Goal: Check status: Check status

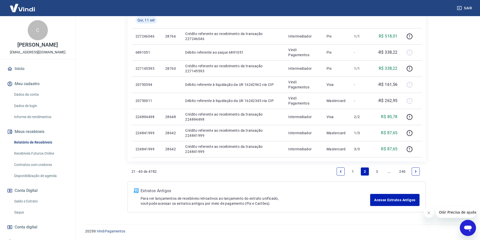
scroll to position [23, 0]
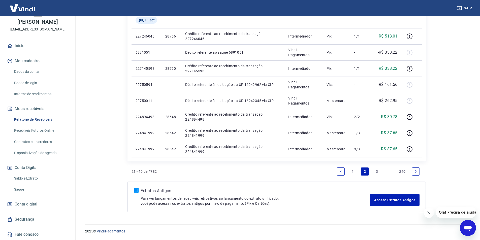
drag, startPoint x: 30, startPoint y: 176, endPoint x: 53, endPoint y: 175, distance: 22.7
click at [29, 176] on link "Saldo e Extrato" at bounding box center [40, 178] width 57 height 10
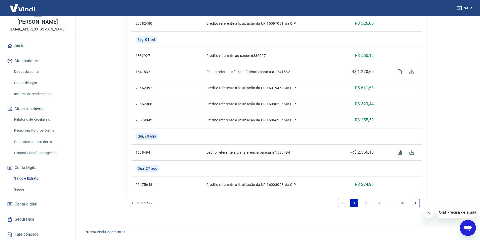
scroll to position [481, 0]
click at [44, 118] on link "Relatório de Recebíveis" at bounding box center [40, 119] width 57 height 10
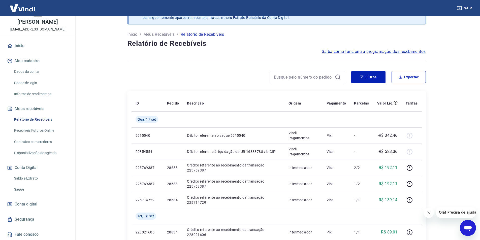
scroll to position [25, 0]
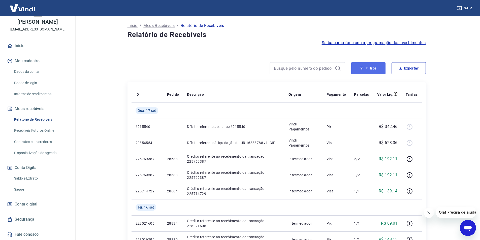
click at [359, 66] on button "Filtros" at bounding box center [368, 68] width 34 height 12
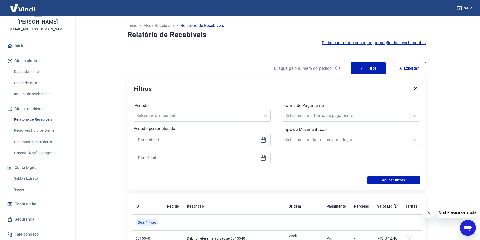
click at [265, 141] on icon at bounding box center [263, 140] width 5 height 5
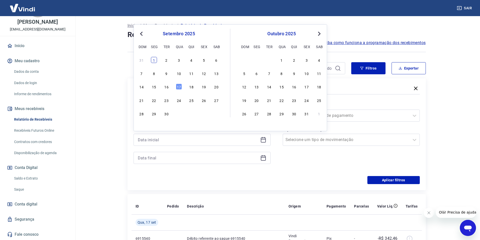
click at [152, 58] on div "1" at bounding box center [154, 60] width 6 height 6
type input "[DATE]"
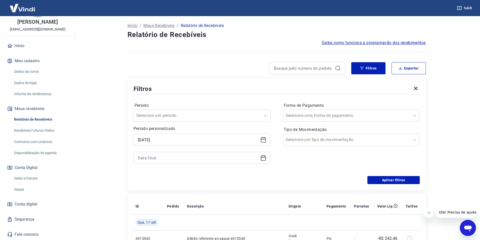
click at [262, 157] on icon at bounding box center [263, 157] width 5 height 1
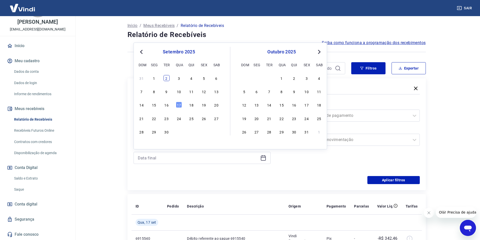
click at [166, 79] on div "2" at bounding box center [166, 78] width 6 height 6
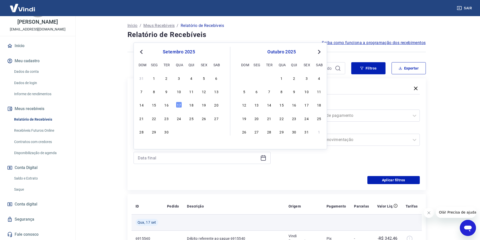
type input "[DATE]"
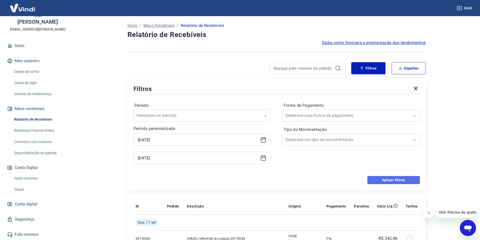
click at [388, 181] on button "Aplicar filtros" at bounding box center [393, 180] width 52 height 8
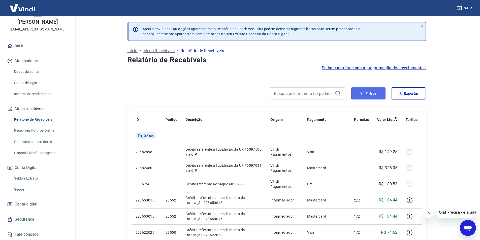
click at [363, 94] on icon "button" at bounding box center [362, 94] width 4 height 4
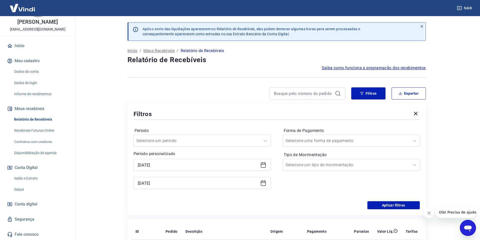
click at [262, 181] on icon at bounding box center [263, 183] width 5 height 5
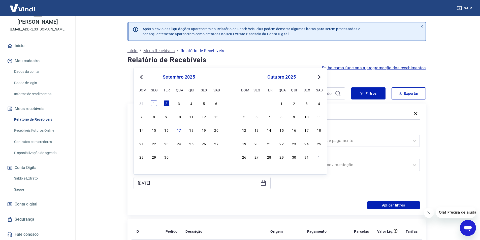
click at [153, 103] on div "1" at bounding box center [154, 103] width 6 height 6
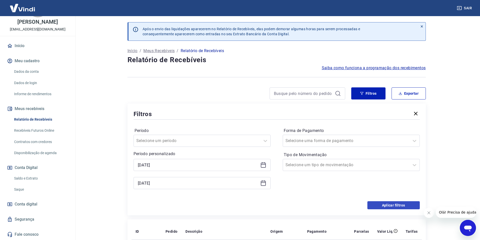
type input "[DATE]"
click at [389, 203] on button "Aplicar filtros" at bounding box center [393, 205] width 52 height 8
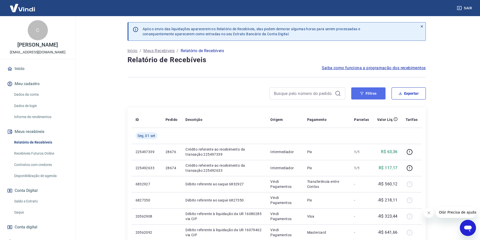
click at [357, 92] on button "Filtros" at bounding box center [368, 93] width 34 height 12
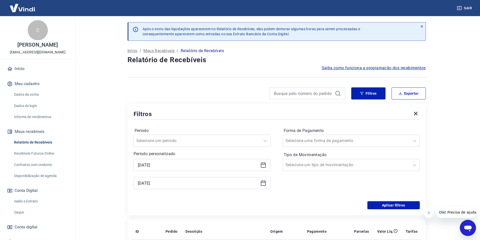
click at [262, 165] on icon at bounding box center [263, 164] width 5 height 1
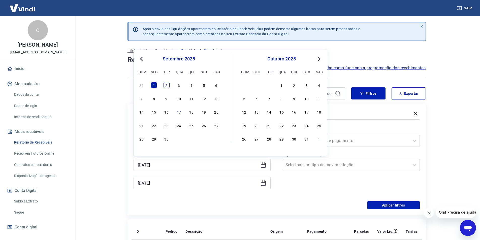
click at [165, 84] on div "2" at bounding box center [166, 85] width 6 height 6
type input "[DATE]"
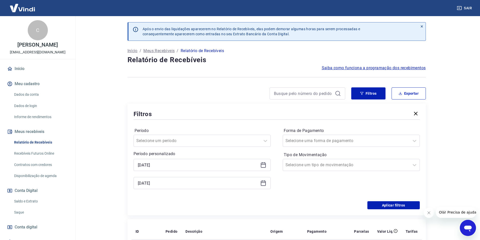
click at [263, 183] on icon at bounding box center [263, 183] width 6 height 6
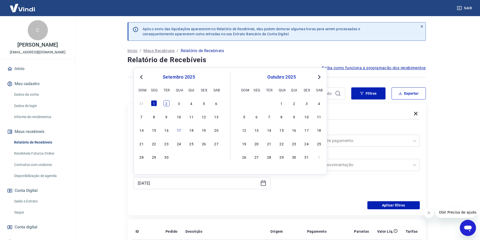
click at [165, 104] on div "2" at bounding box center [166, 103] width 6 height 6
type input "[DATE]"
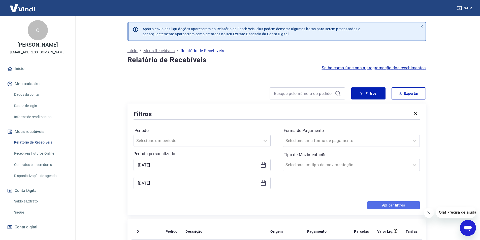
click at [393, 202] on button "Aplicar filtros" at bounding box center [393, 205] width 52 height 8
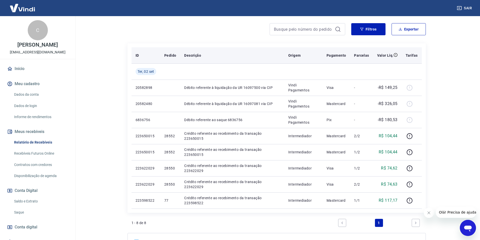
scroll to position [40, 0]
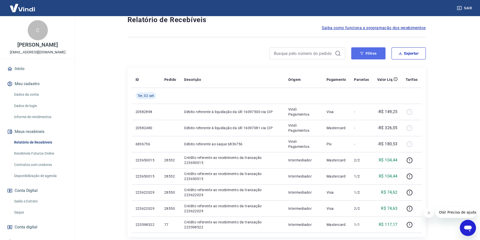
click at [367, 54] on button "Filtros" at bounding box center [368, 53] width 34 height 12
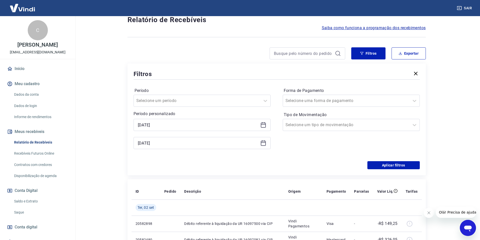
click at [264, 126] on icon at bounding box center [263, 125] width 6 height 6
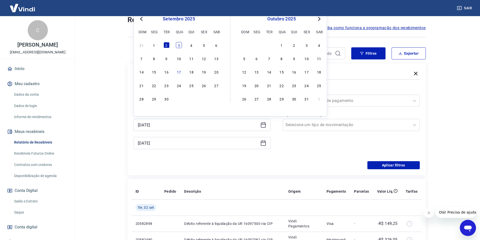
click at [178, 45] on div "3" at bounding box center [179, 45] width 6 height 6
type input "[DATE]"
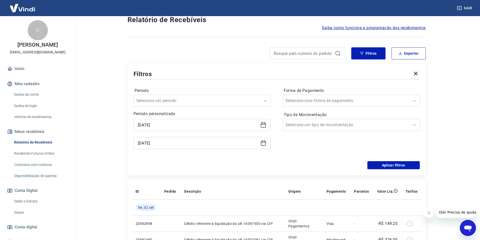
click at [263, 144] on icon at bounding box center [263, 143] width 6 height 6
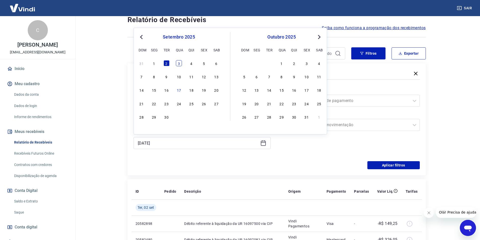
click at [178, 62] on div "3" at bounding box center [179, 63] width 6 height 6
type input "[DATE]"
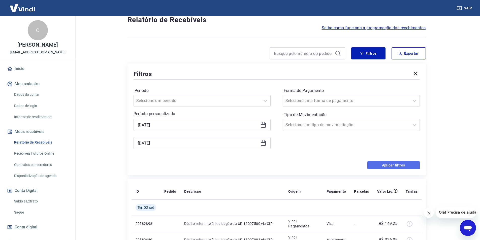
click at [388, 165] on button "Aplicar filtros" at bounding box center [393, 165] width 52 height 8
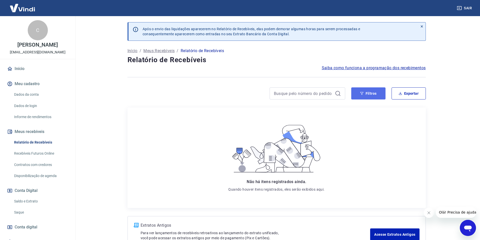
click at [367, 92] on button "Filtros" at bounding box center [368, 93] width 34 height 12
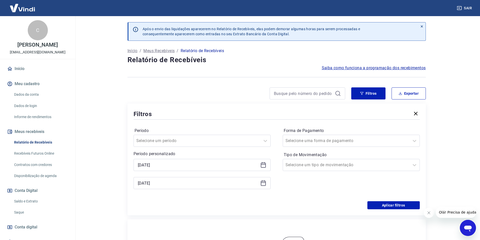
click at [263, 166] on icon at bounding box center [263, 165] width 6 height 6
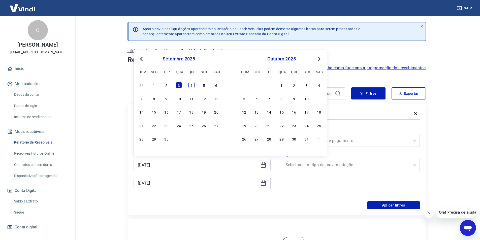
click at [191, 85] on div "4" at bounding box center [191, 85] width 6 height 6
type input "[DATE]"
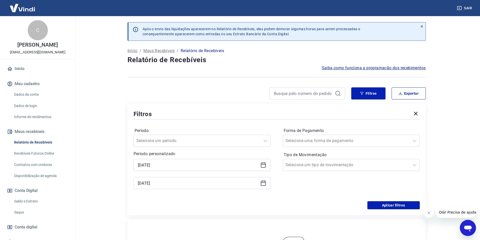
click at [263, 179] on div "[DATE]" at bounding box center [202, 183] width 137 height 12
click at [262, 182] on icon at bounding box center [263, 183] width 6 height 6
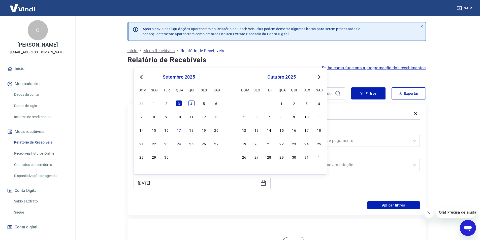
click at [193, 103] on div "4" at bounding box center [191, 103] width 6 height 6
type input "[DATE]"
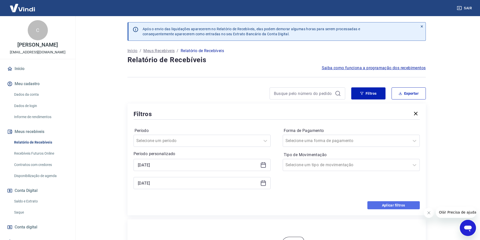
click at [389, 203] on button "Aplicar filtros" at bounding box center [393, 205] width 52 height 8
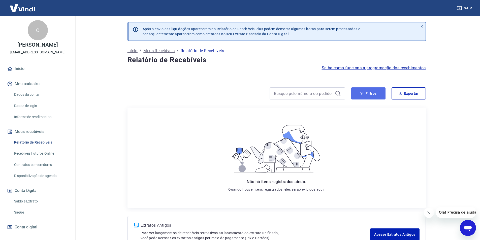
click at [362, 97] on button "Filtros" at bounding box center [368, 93] width 34 height 12
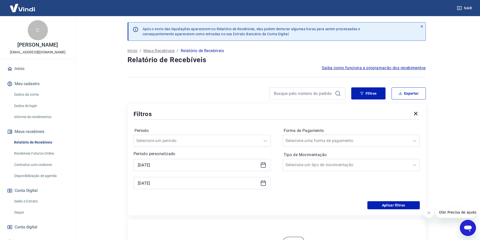
click at [264, 168] on icon at bounding box center [263, 165] width 5 height 5
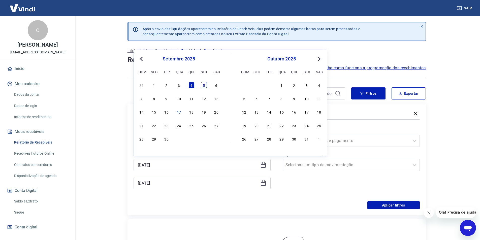
click at [202, 85] on div "5" at bounding box center [204, 85] width 6 height 6
type input "[DATE]"
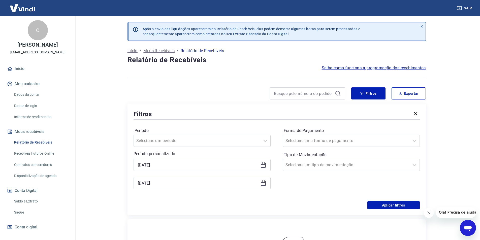
click at [261, 183] on icon at bounding box center [263, 183] width 5 height 5
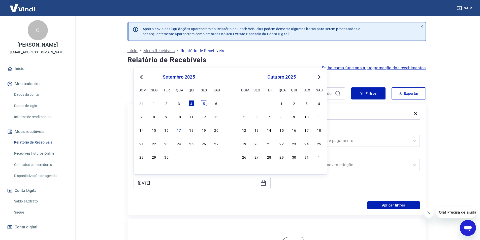
click at [205, 102] on div "5" at bounding box center [204, 103] width 6 height 6
type input "[DATE]"
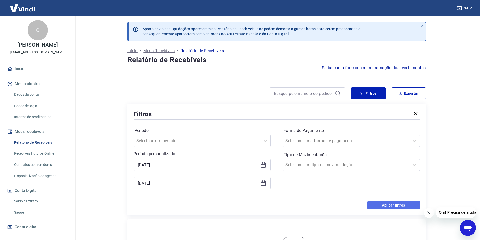
click at [390, 204] on button "Aplicar filtros" at bounding box center [393, 205] width 52 height 8
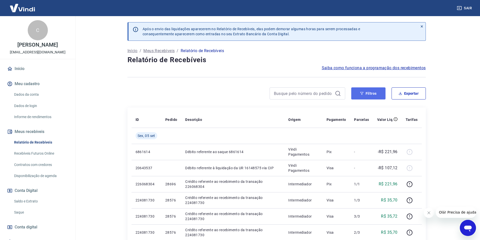
click at [358, 94] on button "Filtros" at bounding box center [368, 93] width 34 height 12
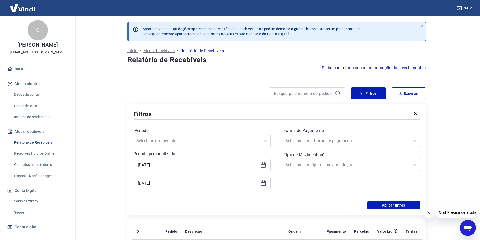
click at [264, 166] on icon at bounding box center [263, 165] width 6 height 6
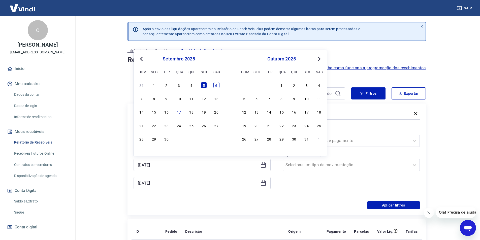
click at [217, 85] on div "6" at bounding box center [216, 85] width 6 height 6
type input "[DATE]"
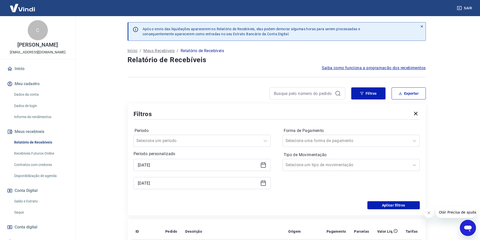
click at [264, 182] on icon at bounding box center [263, 183] width 6 height 6
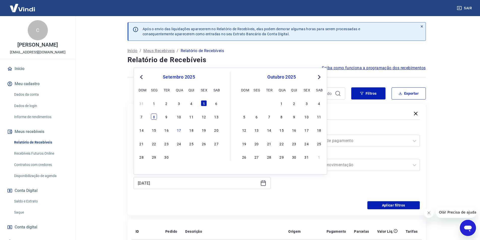
click at [153, 116] on div "8" at bounding box center [154, 117] width 6 height 6
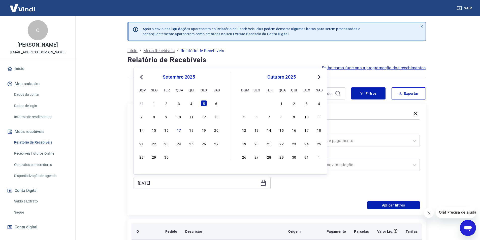
type input "[DATE]"
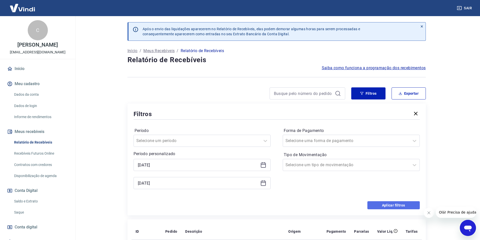
click at [393, 206] on button "Aplicar filtros" at bounding box center [393, 205] width 52 height 8
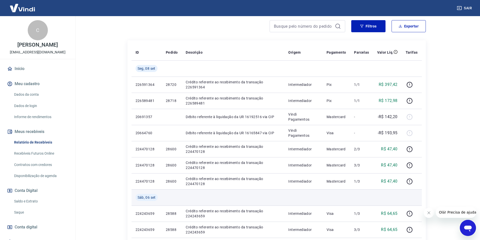
scroll to position [63, 0]
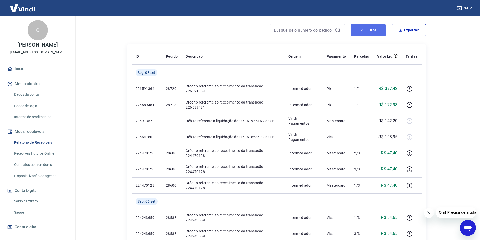
click at [362, 28] on button "Filtros" at bounding box center [368, 30] width 34 height 12
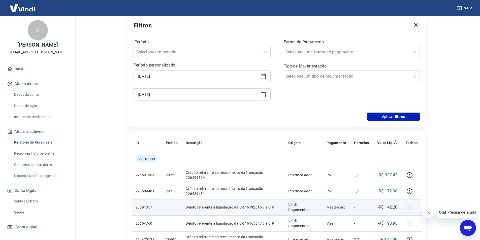
scroll to position [114, 0]
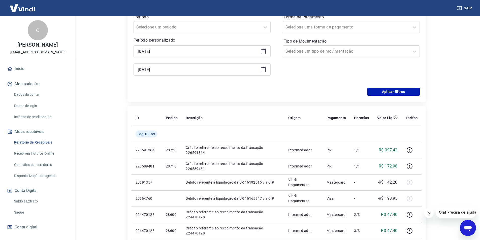
click at [264, 51] on icon at bounding box center [263, 51] width 5 height 1
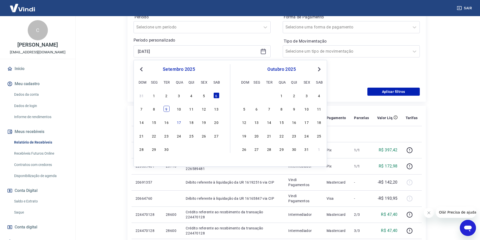
click at [167, 109] on div "9" at bounding box center [166, 109] width 6 height 6
type input "[DATE]"
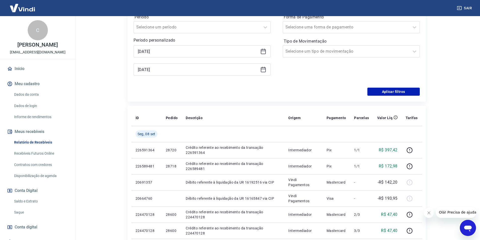
click at [263, 68] on icon at bounding box center [263, 69] width 6 height 6
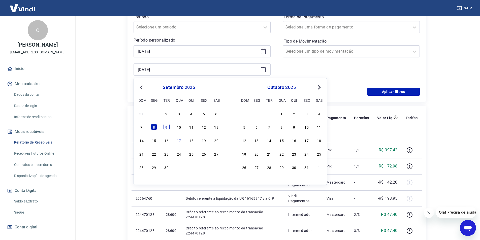
click at [166, 128] on div "9" at bounding box center [166, 127] width 6 height 6
type input "[DATE]"
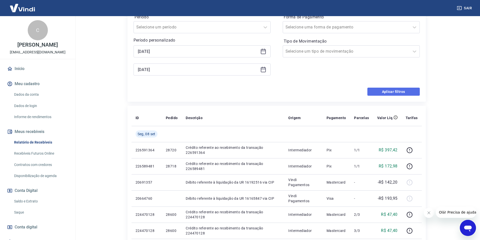
click at [388, 92] on button "Aplicar filtros" at bounding box center [393, 92] width 52 height 8
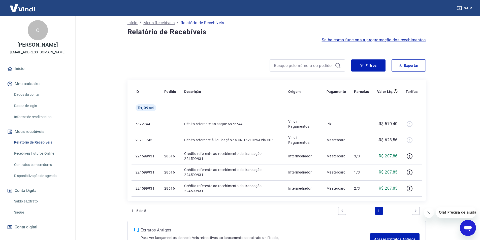
scroll to position [67, 0]
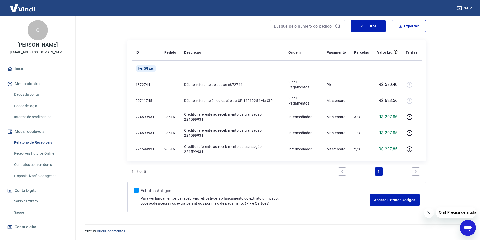
click at [457, 122] on main "Após o envio das liquidações aparecerem no Relatório de Recebíveis, elas podem …" at bounding box center [276, 61] width 407 height 224
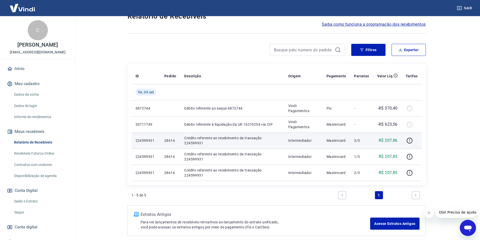
scroll to position [0, 0]
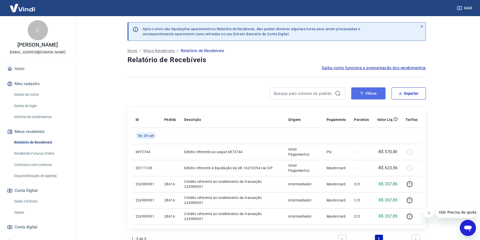
click at [362, 90] on button "Filtros" at bounding box center [368, 93] width 34 height 12
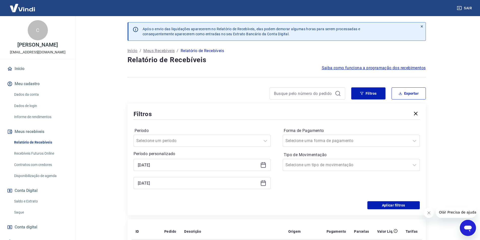
click at [263, 164] on icon at bounding box center [263, 165] width 6 height 6
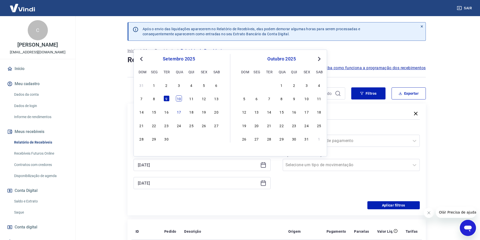
click at [180, 99] on div "10" at bounding box center [179, 98] width 6 height 6
type input "[DATE]"
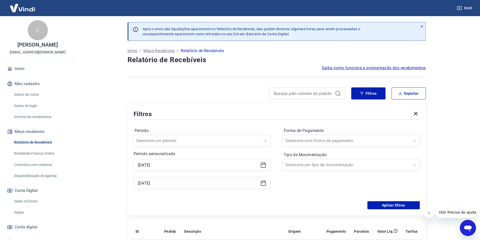
click at [263, 184] on icon at bounding box center [263, 183] width 6 height 6
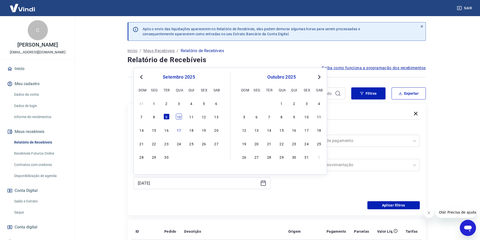
click at [182, 118] on div "10" at bounding box center [179, 117] width 6 height 6
type input "[DATE]"
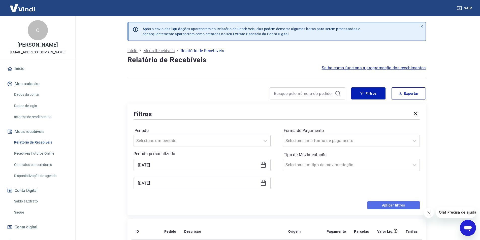
click at [391, 204] on button "Aplicar filtros" at bounding box center [393, 205] width 52 height 8
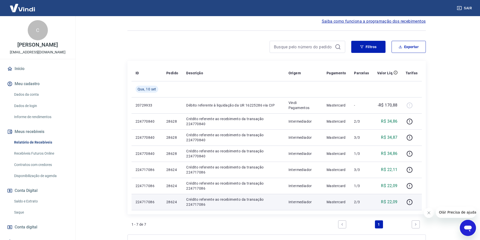
scroll to position [99, 0]
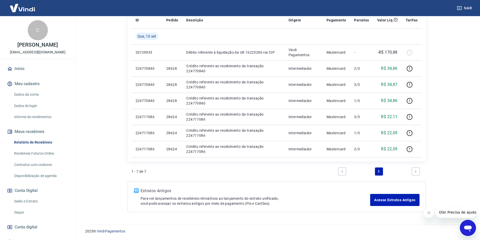
click at [34, 201] on link "Saldo e Extrato" at bounding box center [40, 201] width 57 height 10
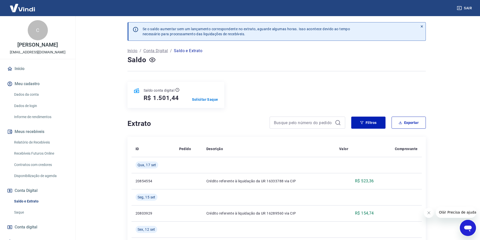
click at [42, 143] on link "Relatório de Recebíveis" at bounding box center [40, 142] width 57 height 10
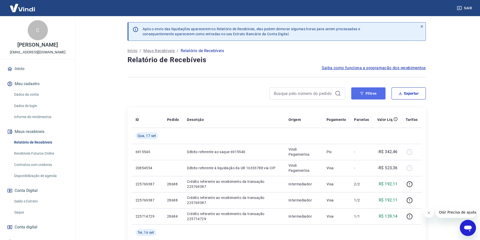
click at [363, 95] on icon "button" at bounding box center [362, 94] width 4 height 4
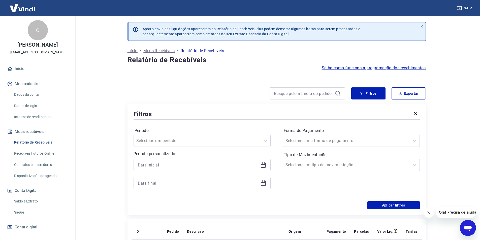
click at [260, 165] on icon at bounding box center [263, 165] width 6 height 6
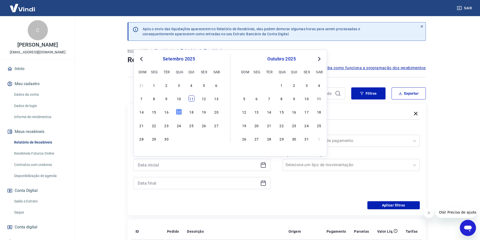
click at [190, 98] on div "11" at bounding box center [191, 98] width 6 height 6
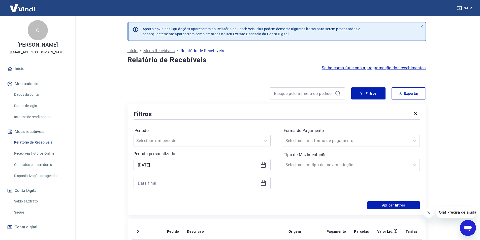
type input "[DATE]"
click at [264, 184] on icon at bounding box center [263, 183] width 6 height 6
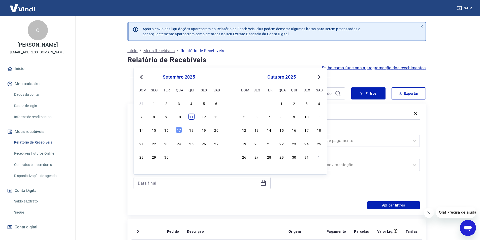
click at [190, 116] on div "11" at bounding box center [191, 117] width 6 height 6
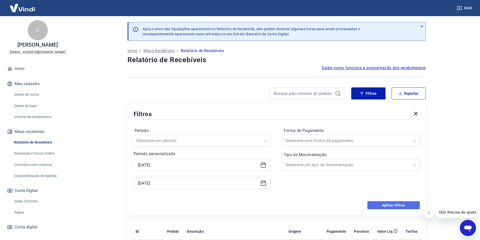
type input "[DATE]"
click at [393, 205] on button "Aplicar filtros" at bounding box center [393, 205] width 52 height 8
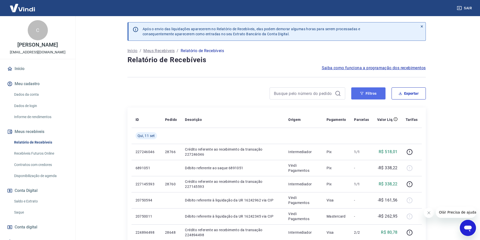
click at [354, 93] on button "Filtros" at bounding box center [368, 93] width 34 height 12
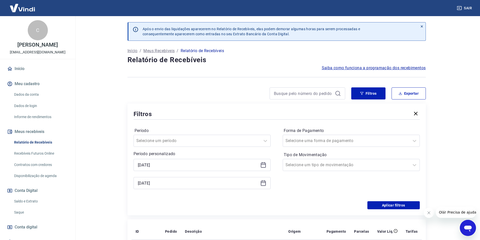
click at [264, 164] on icon at bounding box center [263, 165] width 6 height 6
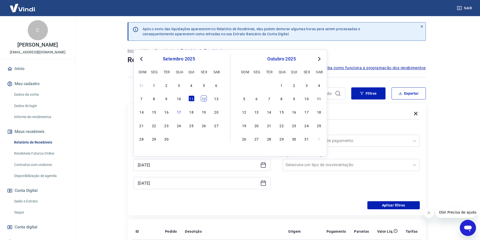
click at [205, 99] on div "12" at bounding box center [204, 98] width 6 height 6
type input "[DATE]"
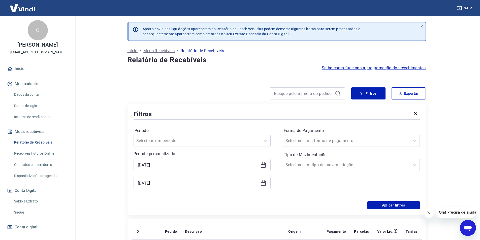
click at [264, 184] on icon at bounding box center [263, 183] width 6 height 6
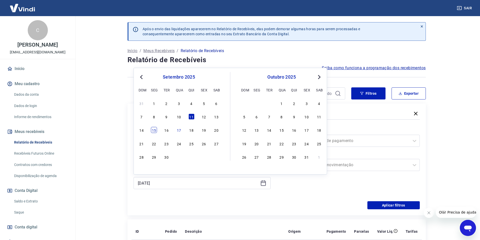
click at [153, 129] on div "15" at bounding box center [154, 130] width 6 height 6
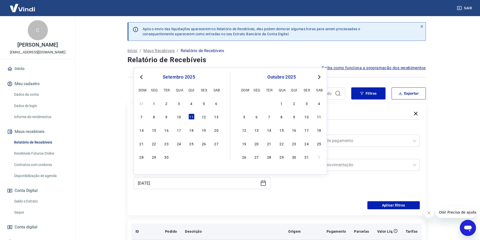
type input "[DATE]"
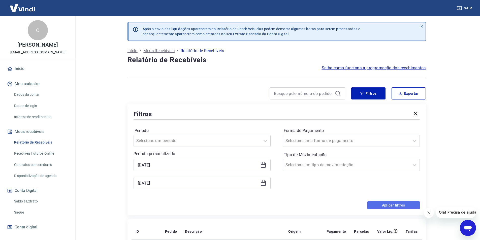
click at [385, 205] on button "Aplicar filtros" at bounding box center [393, 205] width 52 height 8
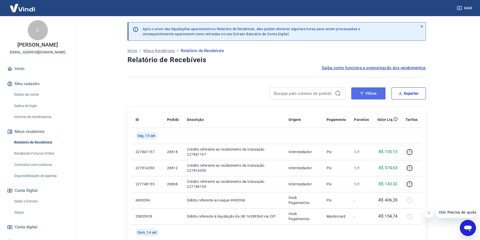
click at [358, 91] on button "Filtros" at bounding box center [368, 93] width 34 height 12
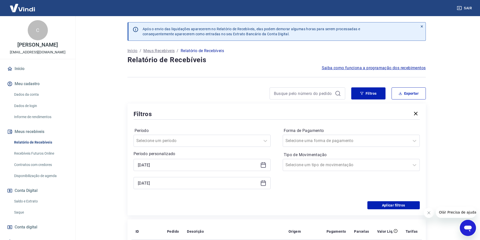
click at [262, 182] on icon at bounding box center [263, 183] width 6 height 6
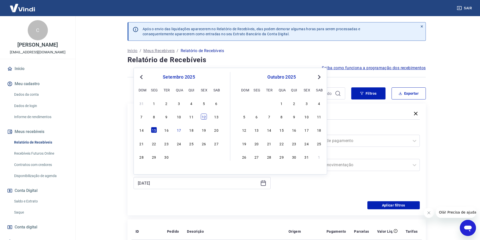
click at [206, 116] on div "12" at bounding box center [204, 117] width 6 height 6
type input "[DATE]"
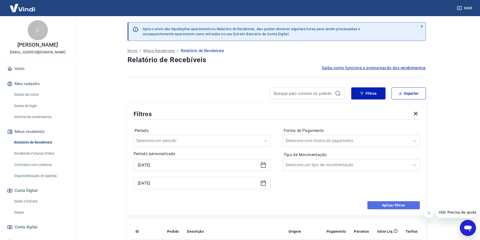
click at [391, 203] on button "Aplicar filtros" at bounding box center [393, 205] width 52 height 8
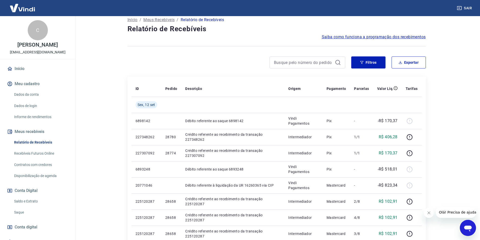
scroll to position [20, 0]
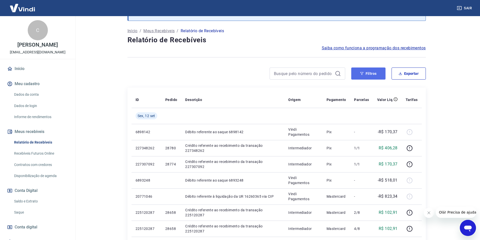
click at [364, 73] on button "Filtros" at bounding box center [368, 74] width 34 height 12
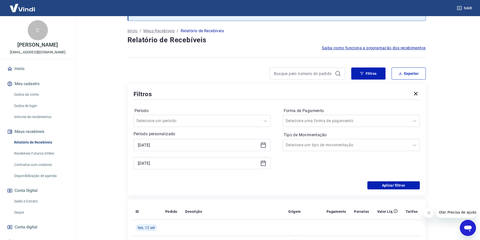
click at [261, 145] on icon at bounding box center [263, 144] width 5 height 1
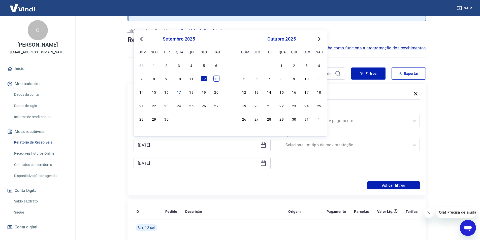
click at [217, 79] on div "13" at bounding box center [216, 79] width 6 height 6
type input "[DATE]"
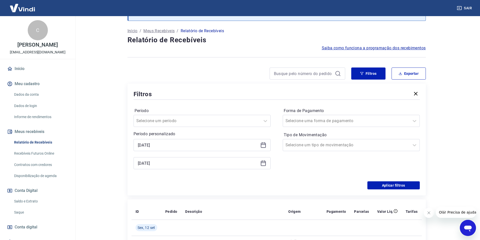
click at [263, 162] on icon at bounding box center [263, 163] width 6 height 6
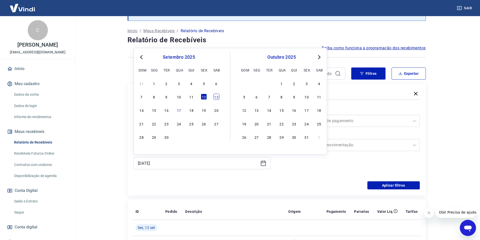
click at [216, 95] on div "13" at bounding box center [216, 97] width 6 height 6
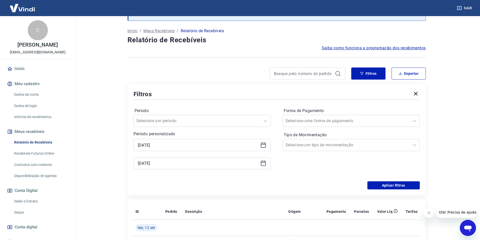
click at [265, 162] on icon at bounding box center [263, 163] width 5 height 5
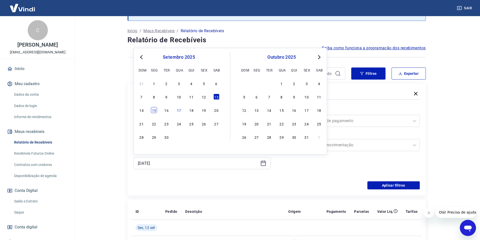
click at [156, 111] on div "15" at bounding box center [154, 110] width 6 height 6
type input "[DATE]"
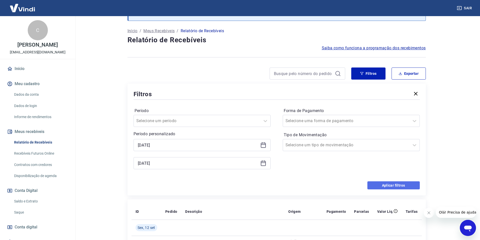
click at [397, 184] on button "Aplicar filtros" at bounding box center [393, 185] width 52 height 8
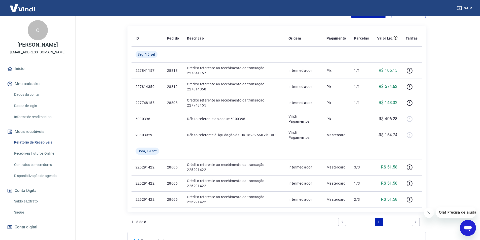
scroll to position [56, 0]
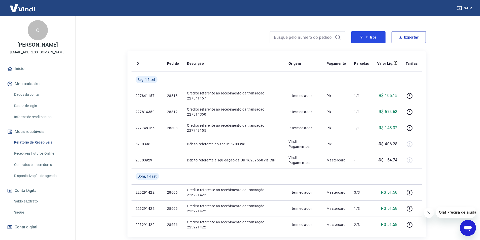
drag, startPoint x: 359, startPoint y: 37, endPoint x: 334, endPoint y: 39, distance: 25.3
click at [359, 37] on button "Filtros" at bounding box center [368, 37] width 34 height 12
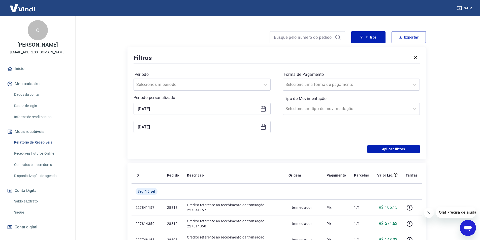
click at [262, 108] on icon at bounding box center [263, 108] width 5 height 1
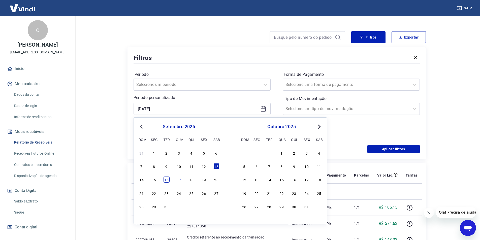
click at [167, 179] on div "16" at bounding box center [166, 180] width 6 height 6
type input "[DATE]"
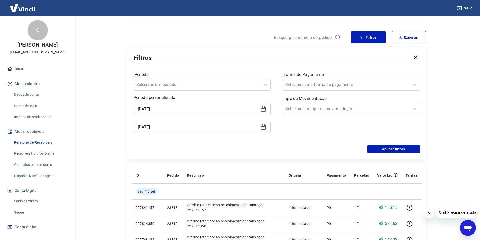
click at [263, 126] on icon at bounding box center [263, 126] width 5 height 1
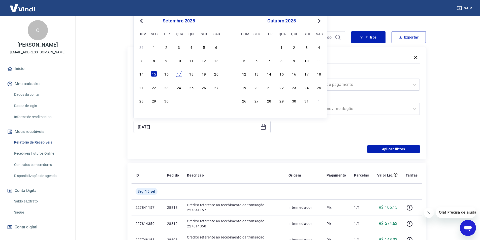
click at [180, 73] on div "17" at bounding box center [179, 74] width 6 height 6
type input "[DATE]"
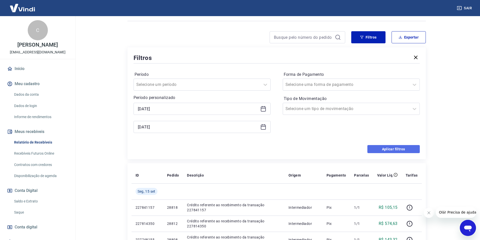
click at [390, 149] on button "Aplicar filtros" at bounding box center [393, 149] width 52 height 8
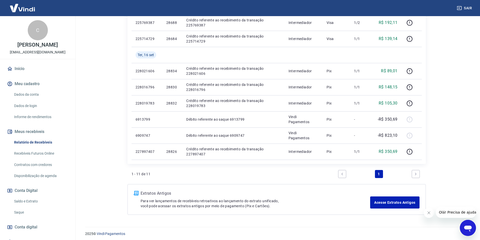
scroll to position [180, 0]
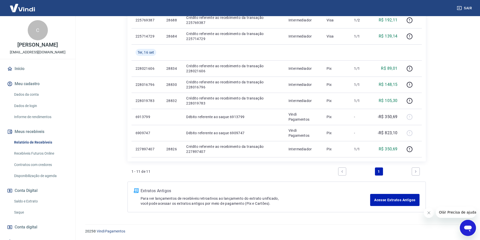
scroll to position [180, 0]
